Goal: Task Accomplishment & Management: Manage account settings

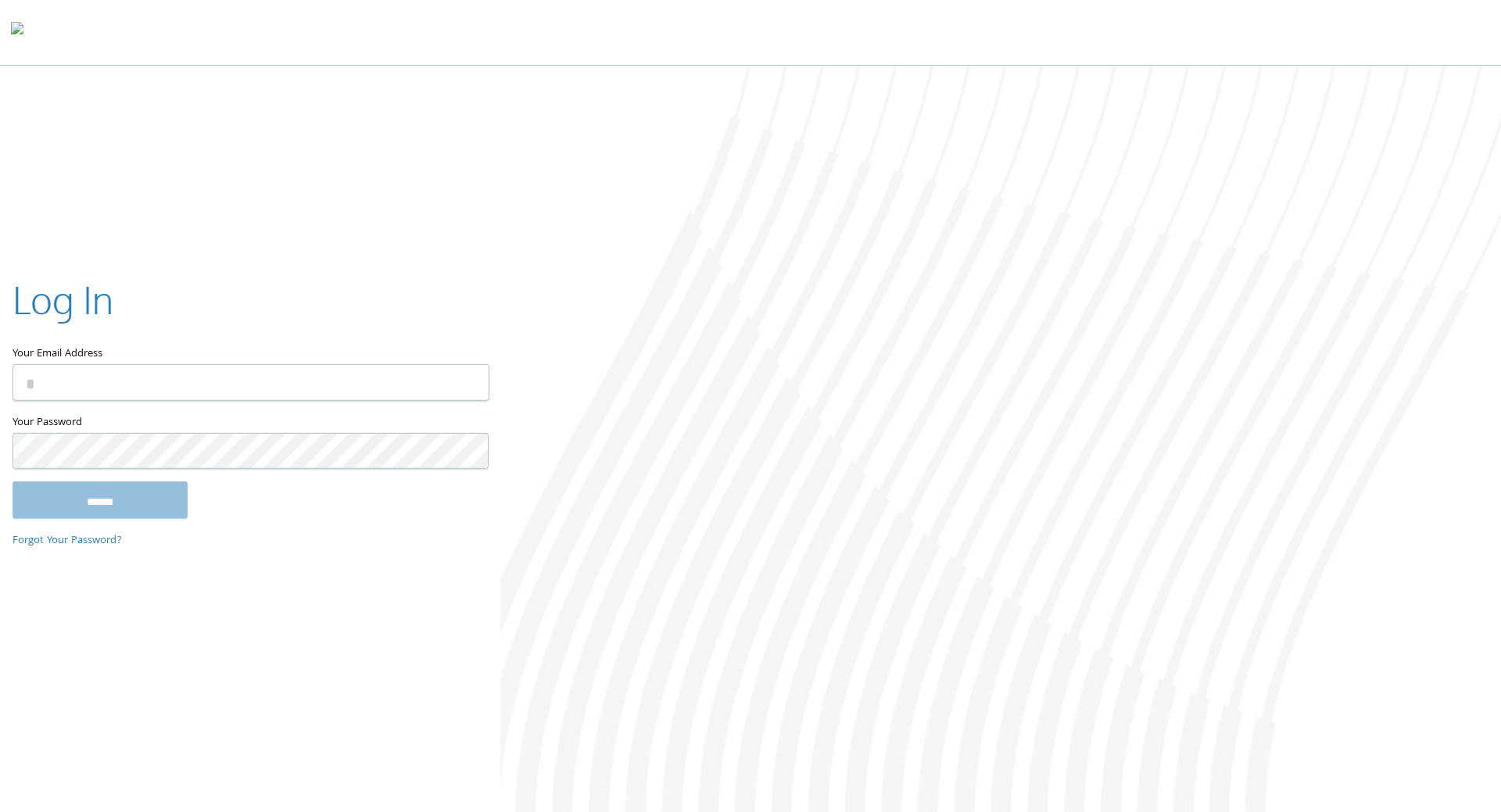
click at [180, 372] on input "Your Email Address" at bounding box center [250, 382] width 477 height 37
type input "**********"
click at [12, 481] on input "******" at bounding box center [100, 500] width 175 height 37
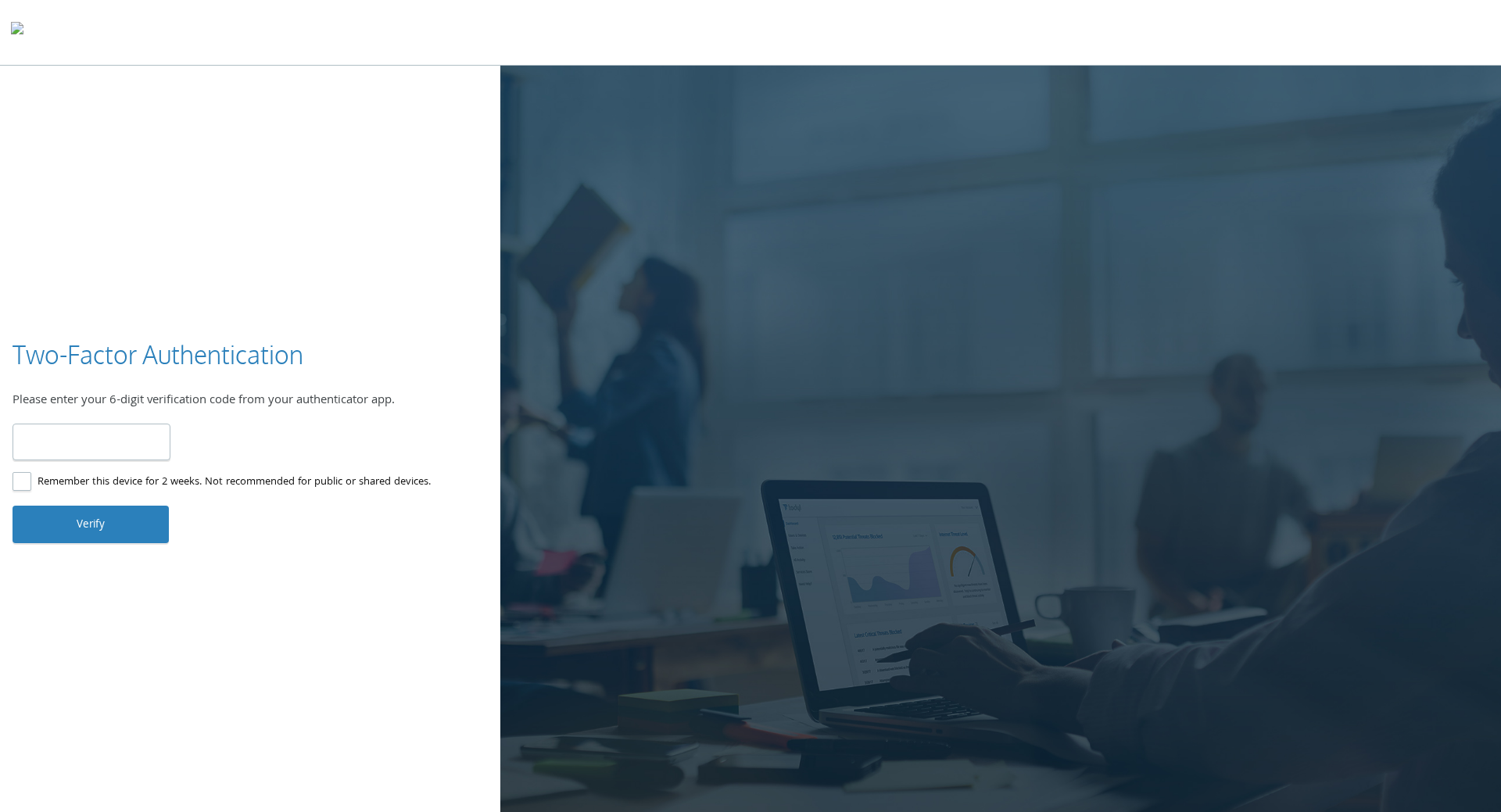
type input "******"
